Goal: Information Seeking & Learning: Understand process/instructions

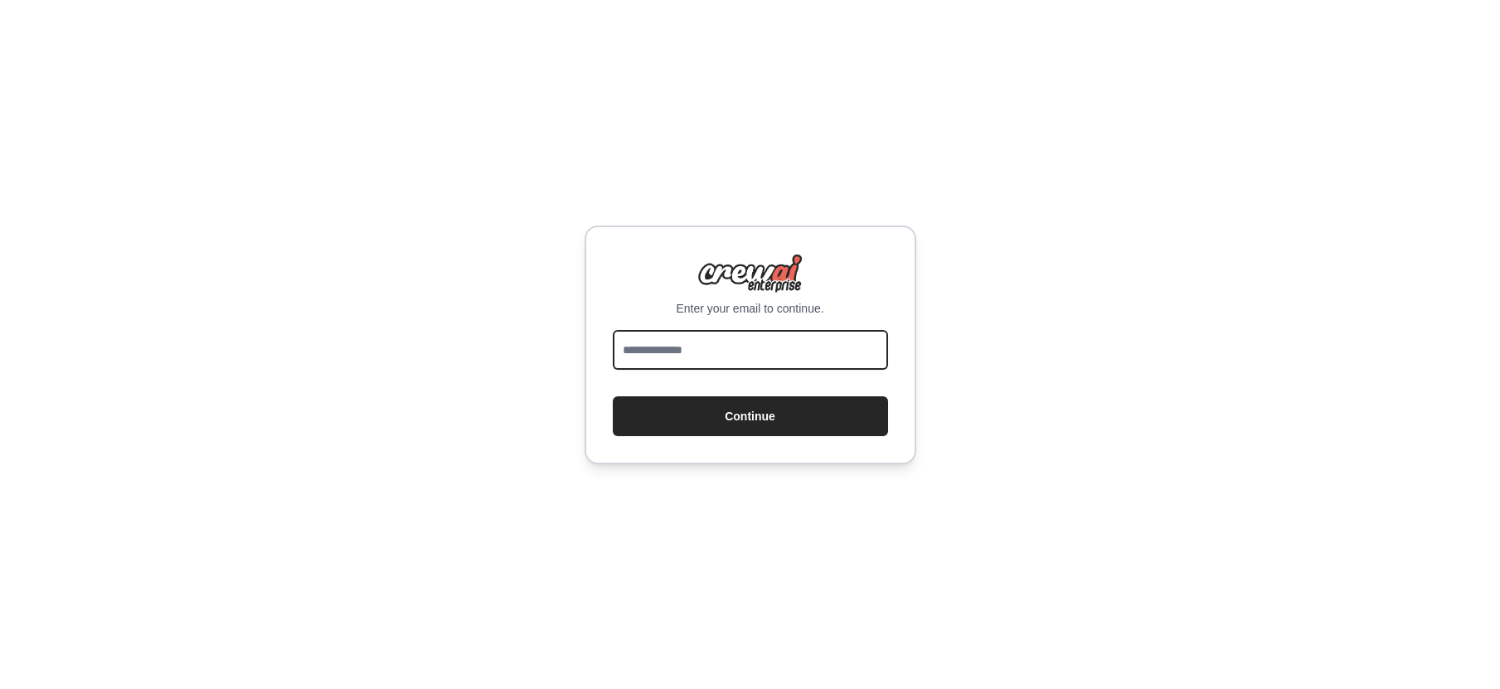
click at [701, 348] on input "email" at bounding box center [750, 350] width 275 height 40
type input "**********"
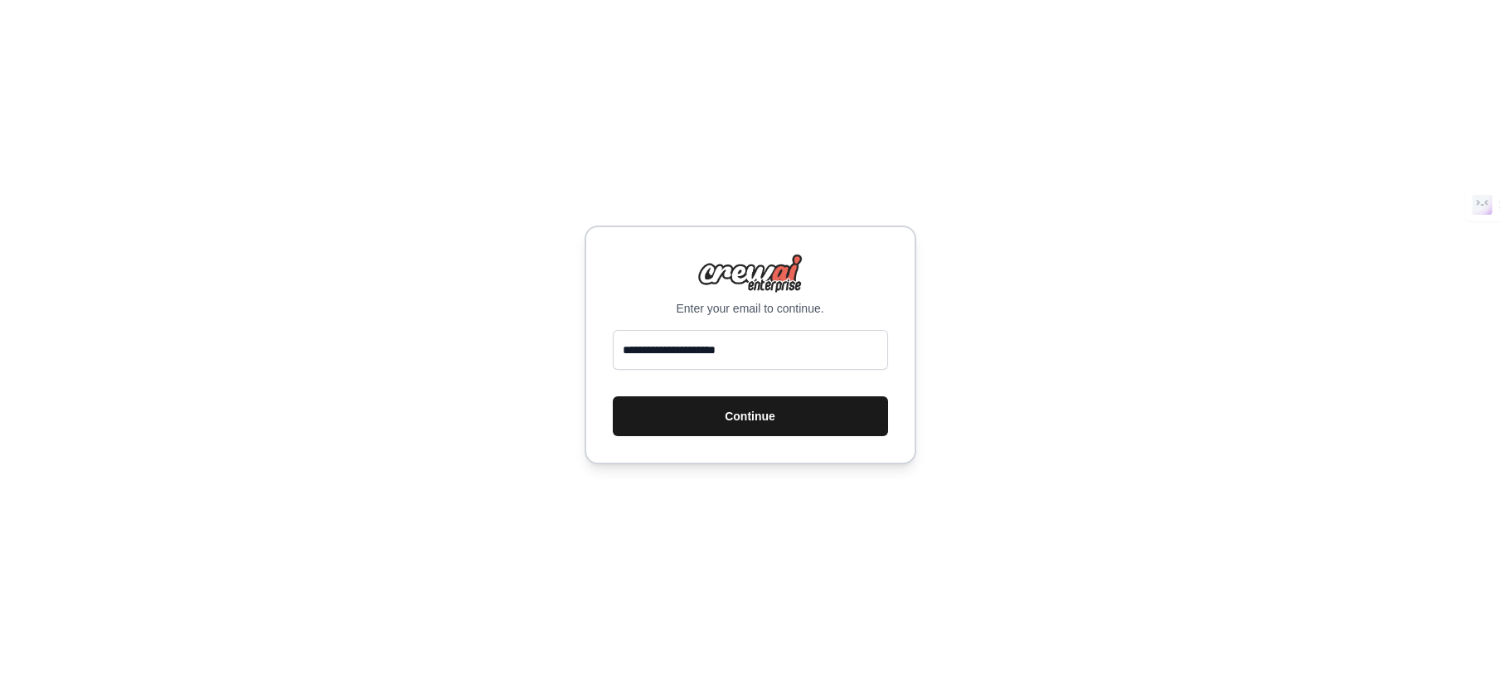
click at [676, 426] on button "Continue" at bounding box center [750, 416] width 275 height 40
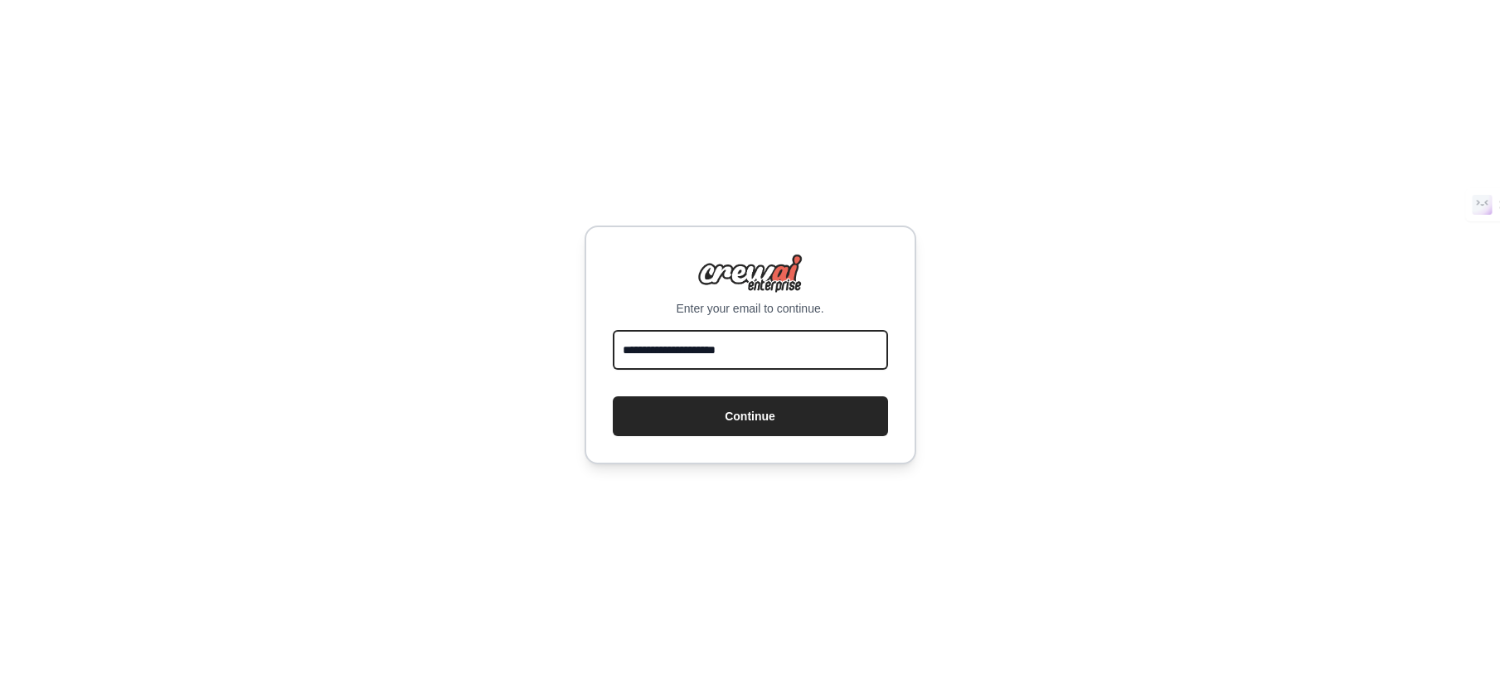
drag, startPoint x: 688, startPoint y: 352, endPoint x: 485, endPoint y: 342, distance: 203.4
click at [485, 342] on div "**********" at bounding box center [750, 344] width 1500 height 689
type input "**********"
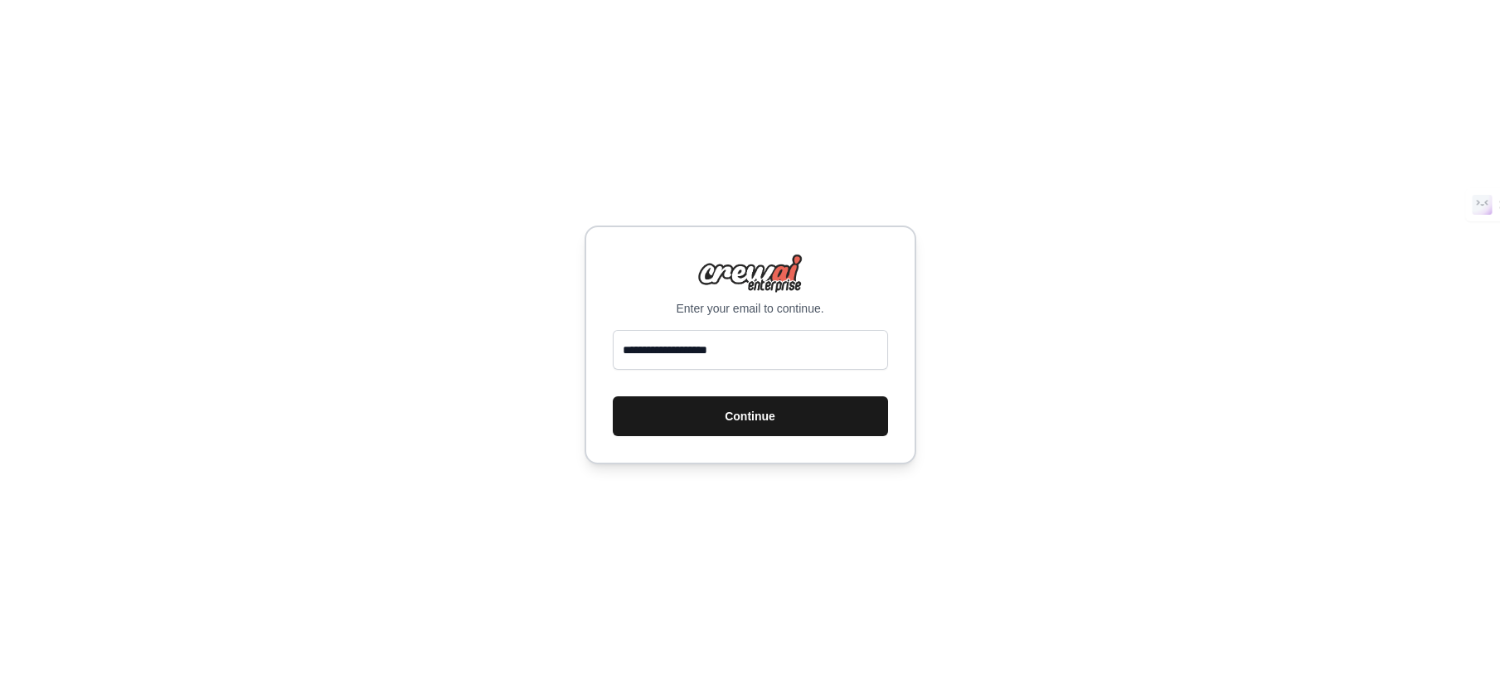
click at [711, 412] on button "Continue" at bounding box center [750, 416] width 275 height 40
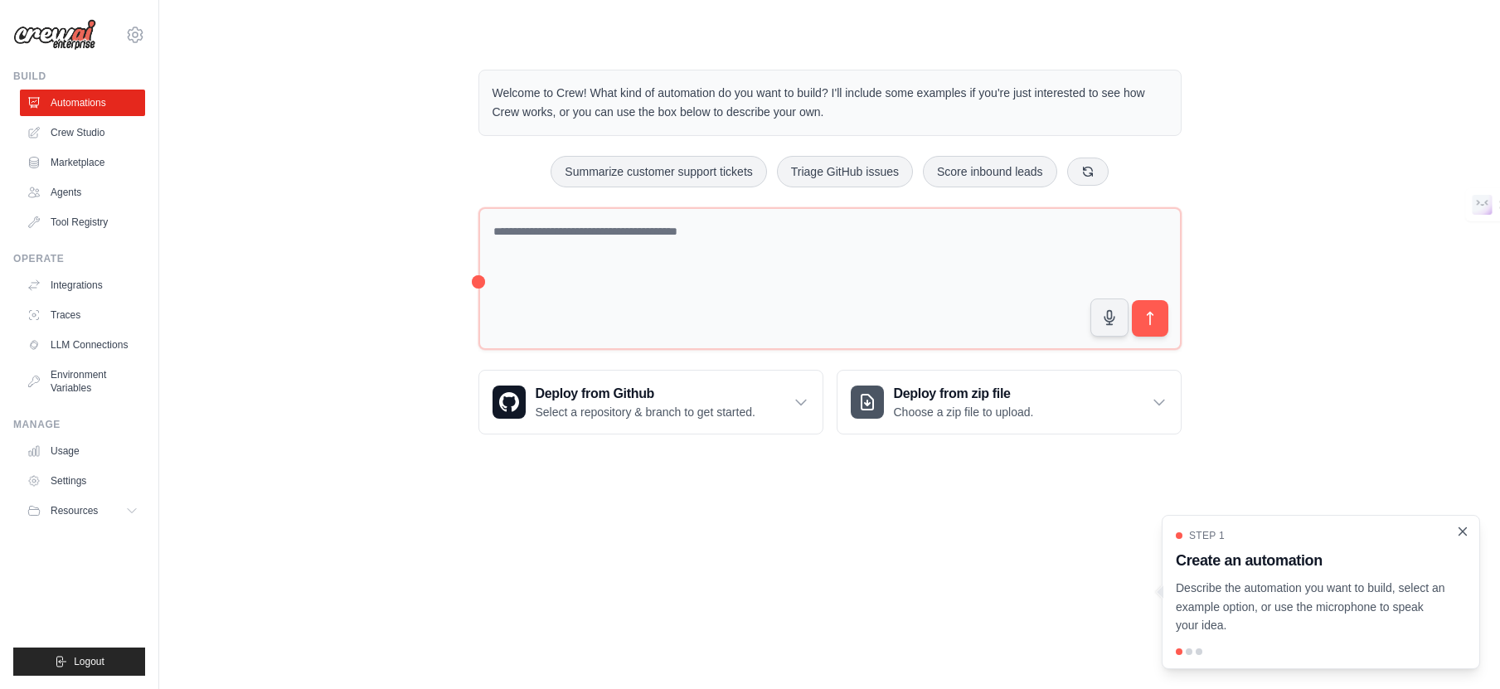
click at [1463, 532] on icon "Close walkthrough" at bounding box center [1462, 530] width 7 height 7
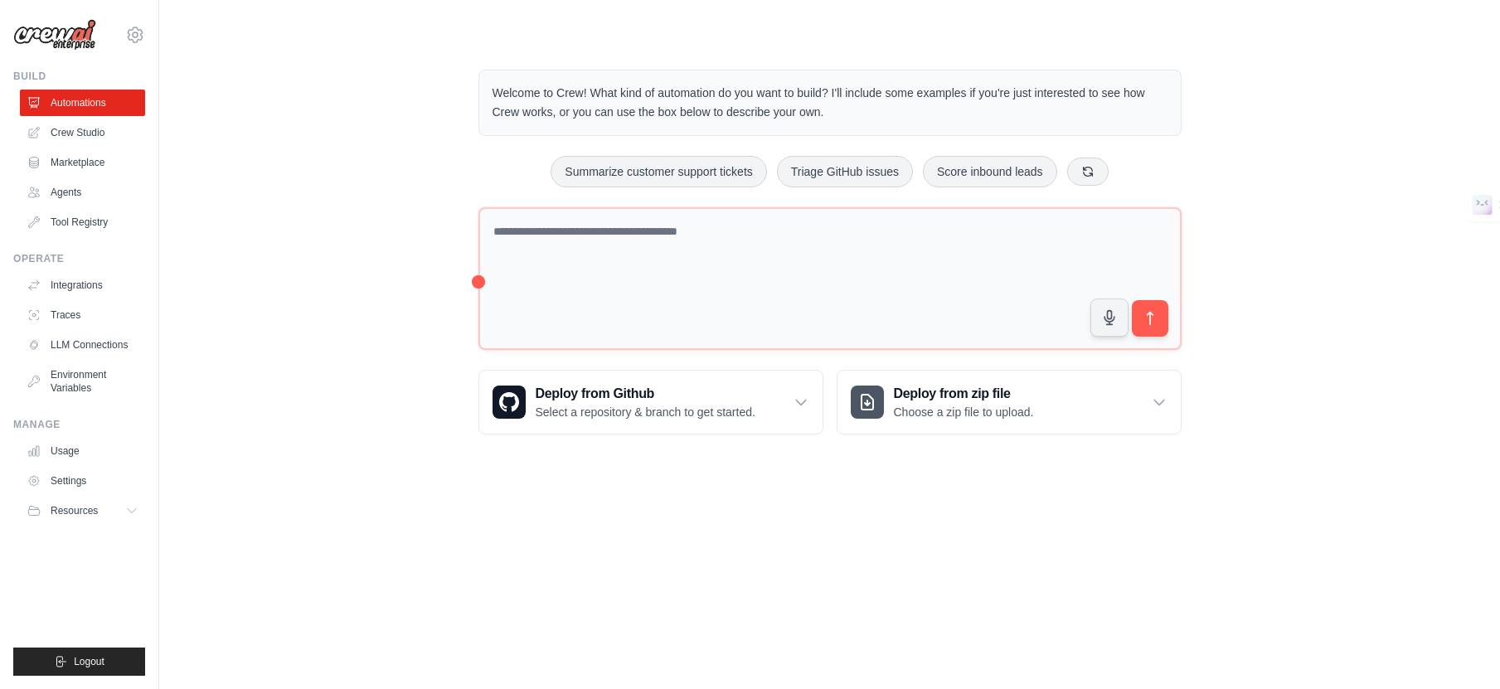
drag, startPoint x: 704, startPoint y: 530, endPoint x: 701, endPoint y: 513, distance: 16.8
click at [704, 529] on body "dkbearsong@gmail.com Settings Build Automations Crew Studio" at bounding box center [750, 344] width 1500 height 689
click at [75, 130] on link "Crew Studio" at bounding box center [84, 132] width 125 height 27
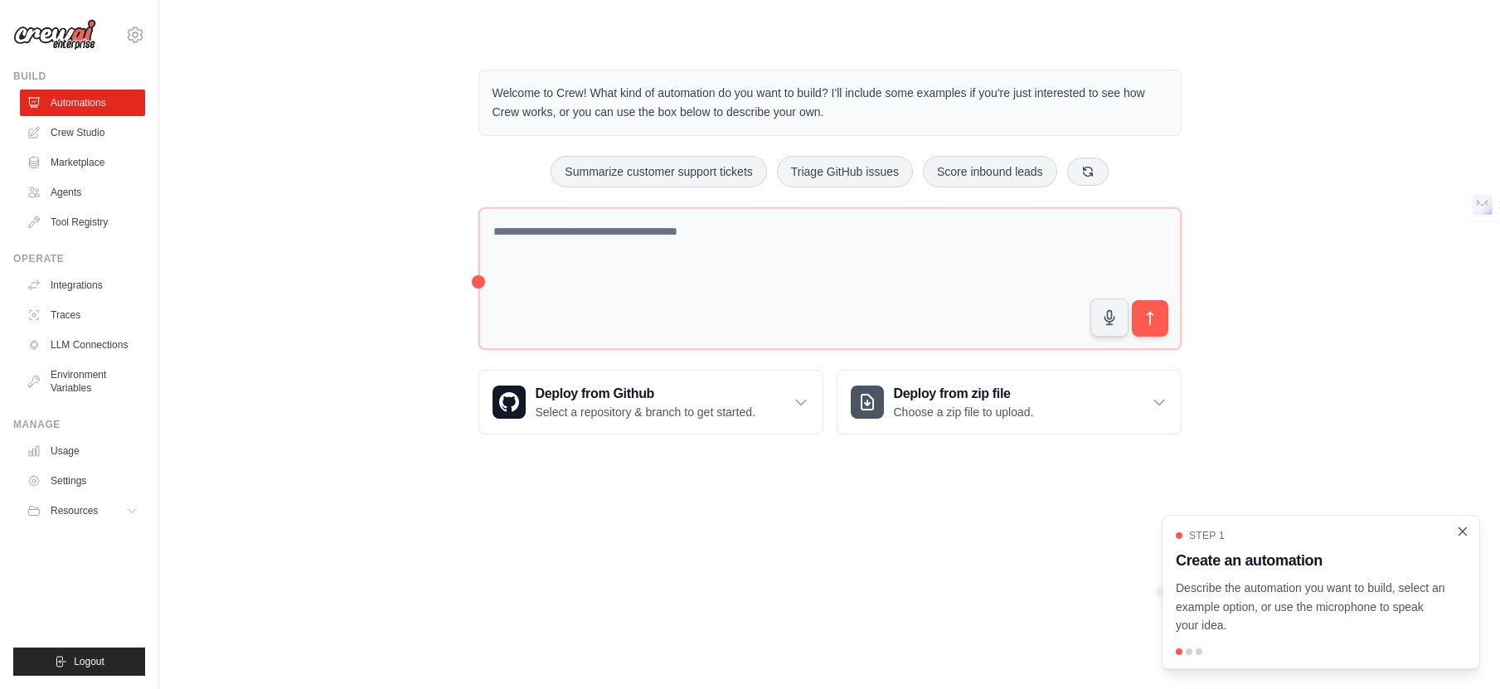
click at [1467, 531] on icon "Close walkthrough" at bounding box center [1462, 531] width 15 height 15
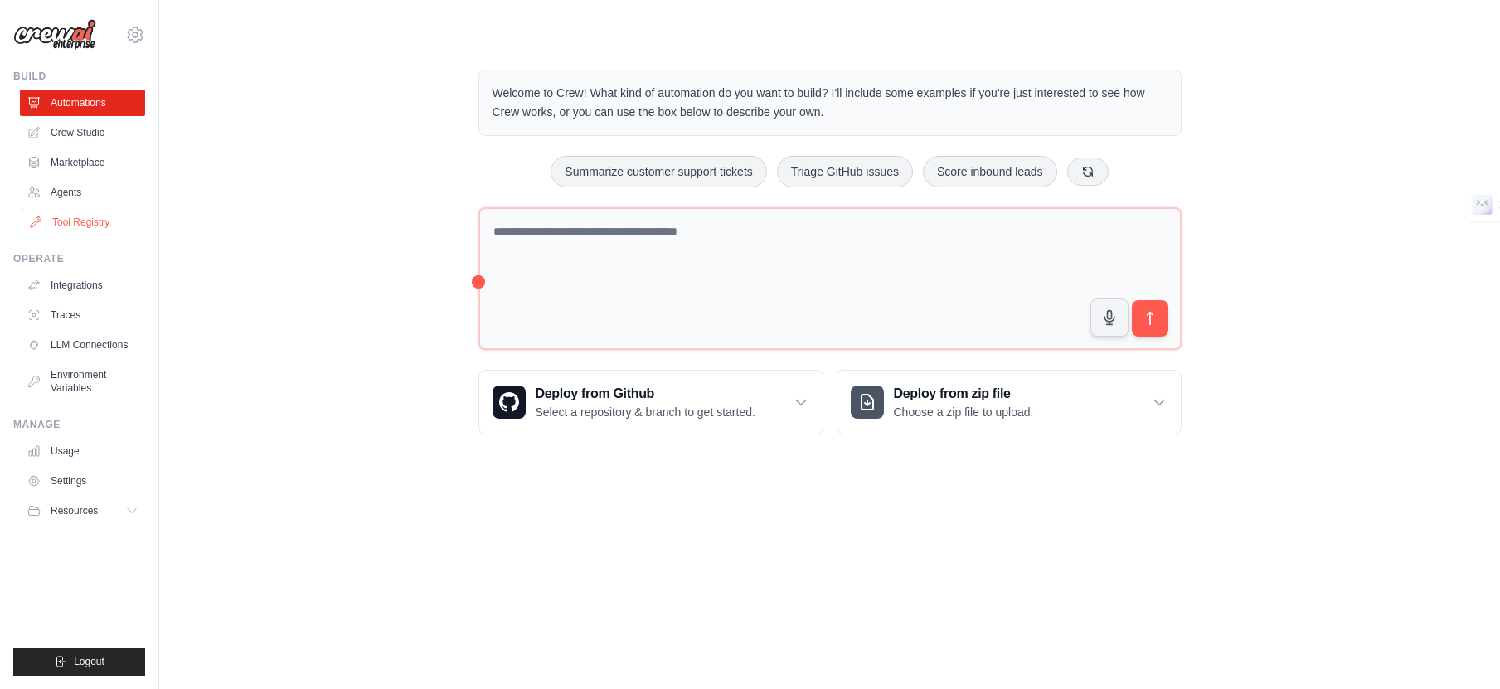
click at [88, 230] on link "Tool Registry" at bounding box center [84, 222] width 125 height 27
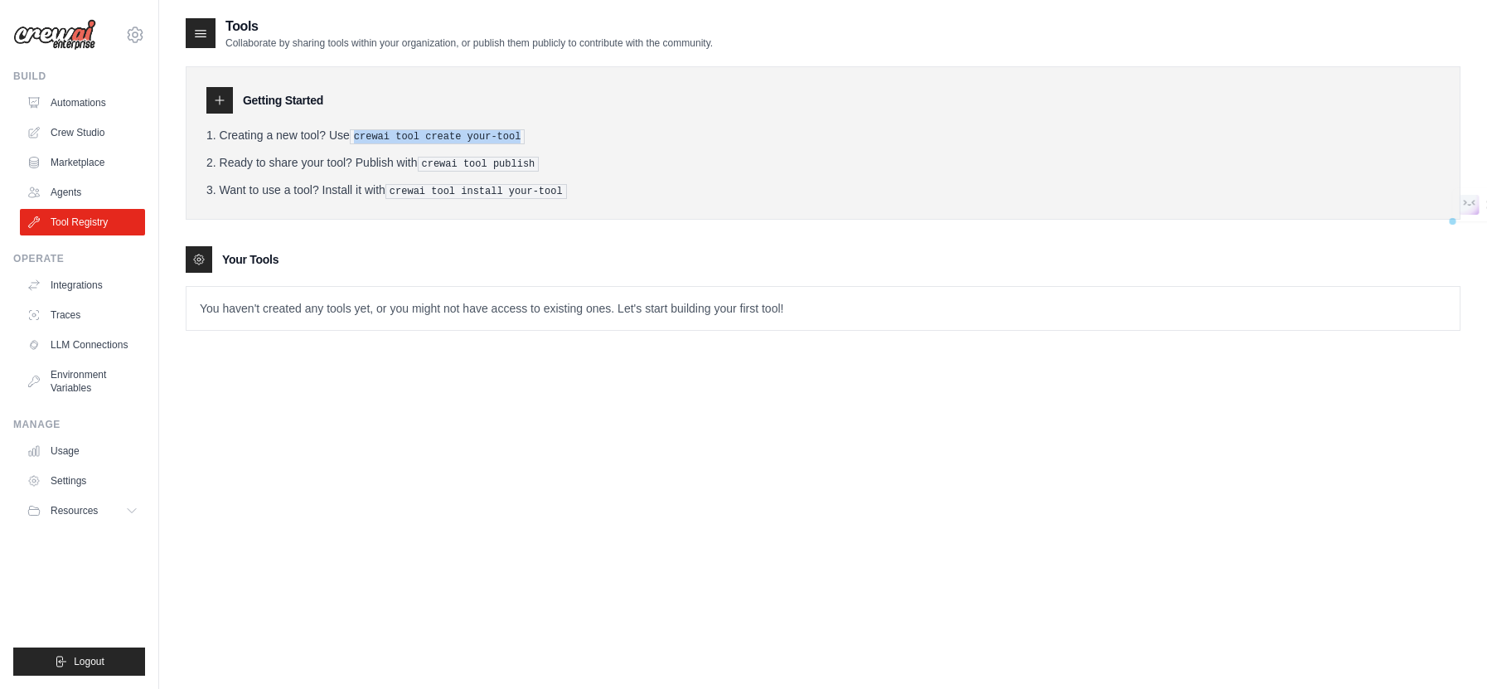
drag, startPoint x: 366, startPoint y: 135, endPoint x: 559, endPoint y: 137, distance: 193.2
click at [559, 137] on li "Creating a new tool? Use crewai tool create your-tool" at bounding box center [823, 135] width 1234 height 17
click at [411, 241] on div "Getting Started Creating a new tool? Use crewai tool create your-tool Ready to …" at bounding box center [823, 190] width 1275 height 281
click at [106, 511] on button "Resources" at bounding box center [84, 510] width 125 height 27
click at [104, 544] on span "Documentation" at bounding box center [92, 538] width 67 height 13
